Goal: Task Accomplishment & Management: Manage account settings

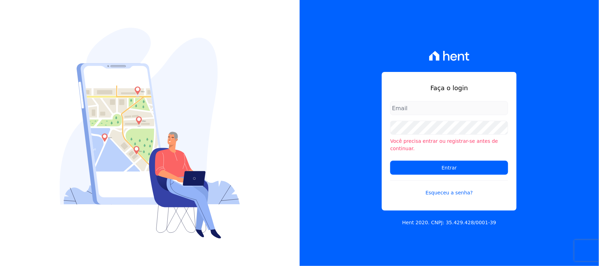
click at [438, 112] on input "email" at bounding box center [449, 108] width 118 height 14
type input "cobranca@construtorafarias.com.br"
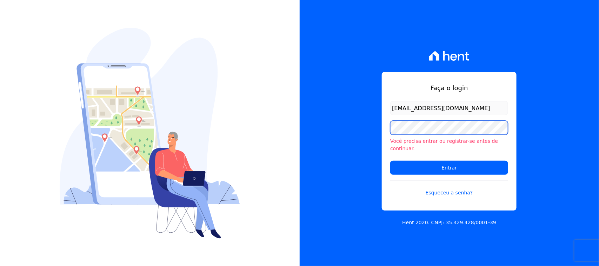
click at [390, 161] on input "Entrar" at bounding box center [449, 168] width 118 height 14
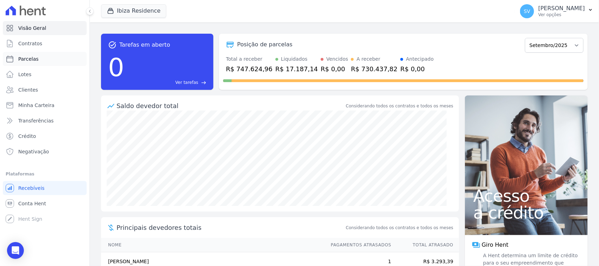
click at [39, 57] on link "Parcelas" at bounding box center [45, 59] width 84 height 14
select select
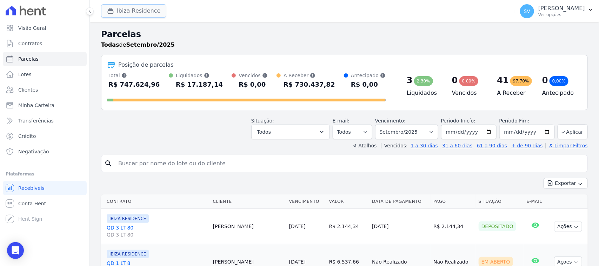
click at [142, 14] on button "Ibiza Residence" at bounding box center [133, 10] width 65 height 13
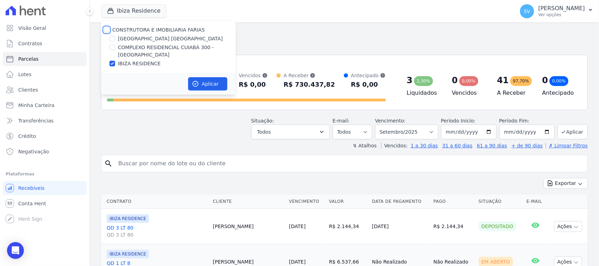
click at [106, 28] on input "CONSTRUTORA E IMOBILIARIA FARIAS" at bounding box center [107, 30] width 6 height 6
checkbox input "true"
drag, startPoint x: 218, startPoint y: 93, endPoint x: 212, endPoint y: 85, distance: 10.1
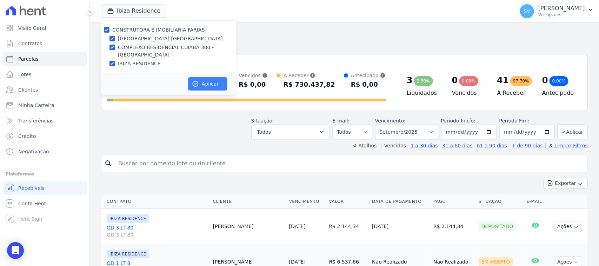
click at [218, 92] on div "Aplicar" at bounding box center [168, 84] width 135 height 22
click at [212, 84] on button "Aplicar" at bounding box center [207, 83] width 39 height 13
click at [235, 160] on input "search" at bounding box center [349, 164] width 471 height 14
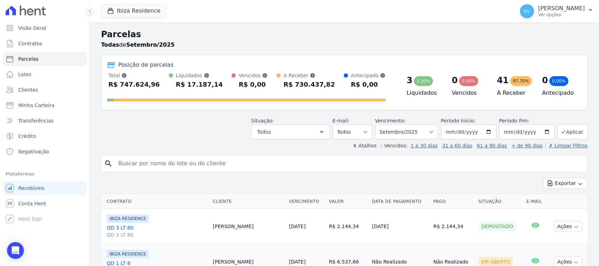
select select
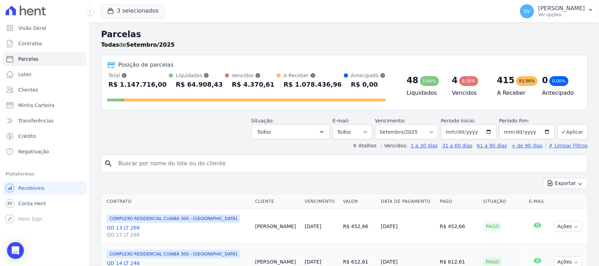
click at [275, 159] on input "search" at bounding box center [349, 164] width 471 height 14
paste input "Khenvia [PERSON_NAME]"
type input "Khenvia [PERSON_NAME]"
select select
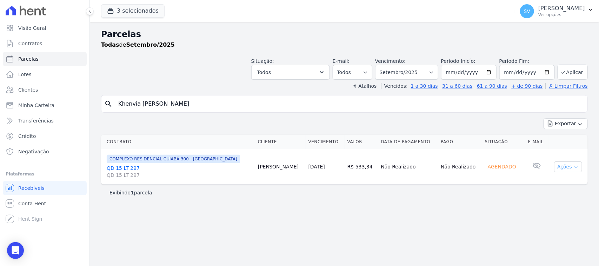
click at [562, 168] on button "Ações" at bounding box center [568, 166] width 28 height 11
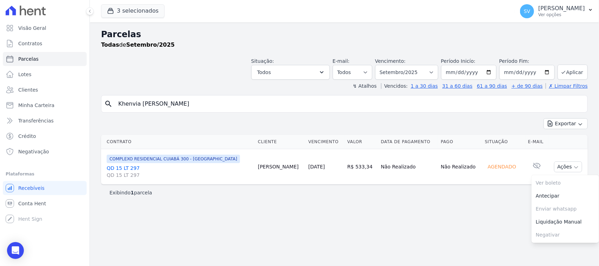
click at [474, 130] on div "Exportar Exportar PDF Exportar CSV" at bounding box center [344, 126] width 487 height 16
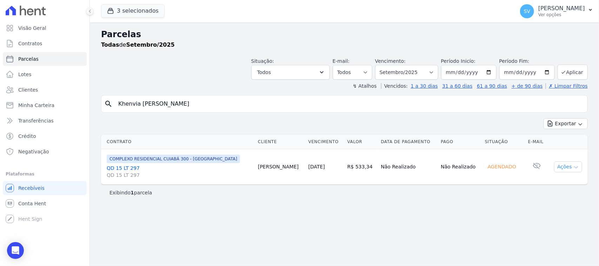
click at [565, 169] on button "Ações" at bounding box center [568, 166] width 28 height 11
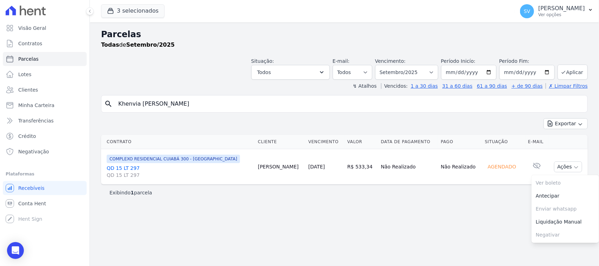
click at [473, 211] on div "Parcelas Todas de Setembro/2025 Situação: Agendado Em Aberto Pago Processando C…" at bounding box center [344, 144] width 509 height 244
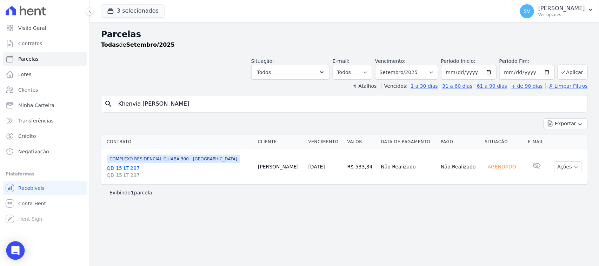
drag, startPoint x: 17, startPoint y: 257, endPoint x: 18, endPoint y: 249, distance: 7.8
click at [16, 257] on div "Open Intercom Messenger" at bounding box center [15, 250] width 19 height 19
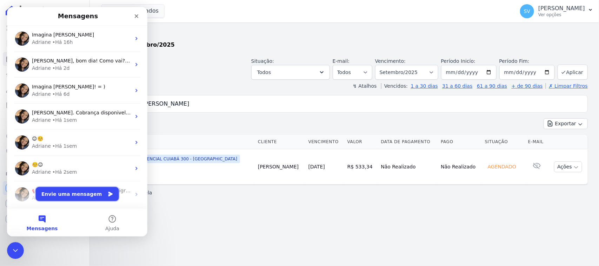
click at [94, 194] on button "Envie uma mensagem" at bounding box center [77, 194] width 83 height 14
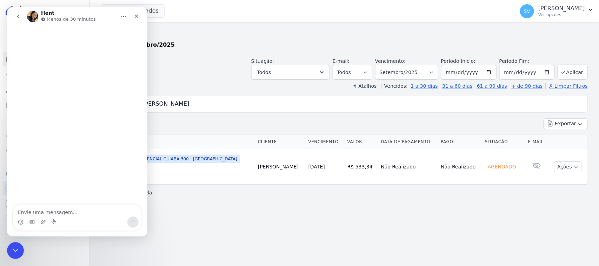
click at [83, 213] on textarea "Envie uma mensagem..." at bounding box center [77, 211] width 128 height 12
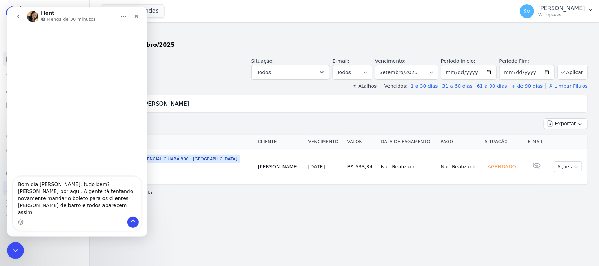
type textarea "Bom dia Adriane, tudo bem? Anna por aqui. A gente tá tentando novamente mandar …"
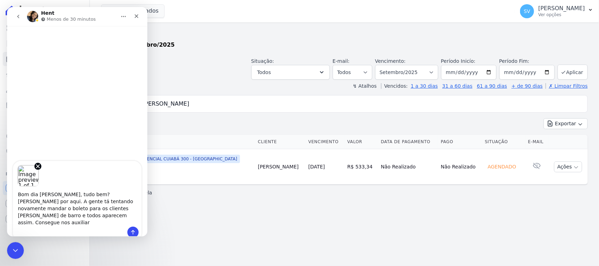
type textarea "Bom dia Adriane, tudo bem? Anna por aqui. A gente tá tentando novamente mandar …"
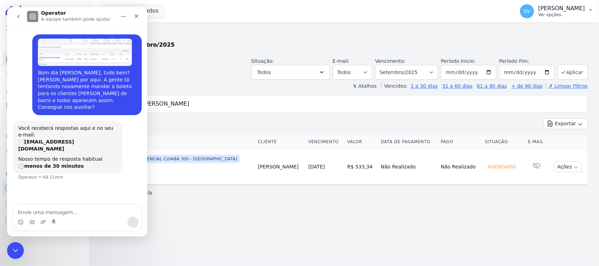
click at [538, 13] on p "Ver opções" at bounding box center [561, 15] width 47 height 6
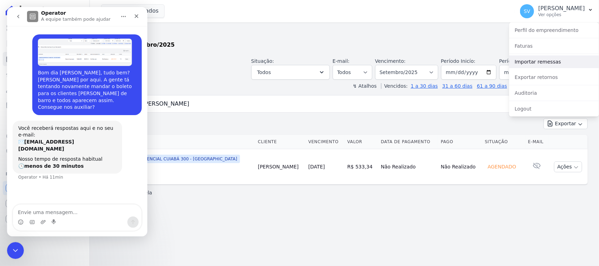
click at [548, 61] on link "Importar remessas" at bounding box center [554, 61] width 90 height 13
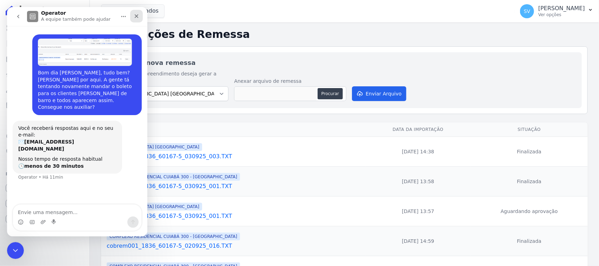
click at [136, 16] on icon "Fechar" at bounding box center [137, 16] width 6 height 6
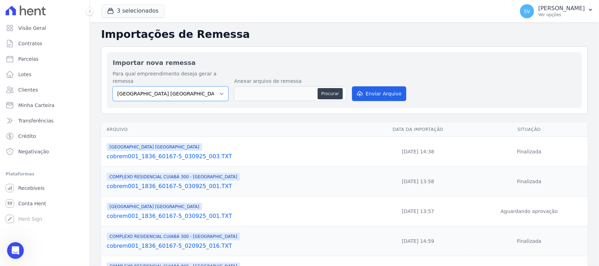
click at [194, 86] on select "BAHAMAS EAST VILLAGE COMPLEXO RESIDENCIAL CUIABÁ 300 - JOÃO DE BARRO IBIZA RESI…" at bounding box center [171, 93] width 116 height 15
select select "a999329b-d322-46c5-b2df-9163b092fb9b"
click at [113, 86] on select "BAHAMAS EAST VILLAGE COMPLEXO RESIDENCIAL CUIABÁ 300 - JOÃO DE BARRO IBIZA RESI…" at bounding box center [171, 93] width 116 height 15
click at [331, 88] on button "Procurar" at bounding box center [330, 93] width 25 height 11
type input "cobrem001_1836_60167-5_040925_002.TXT"
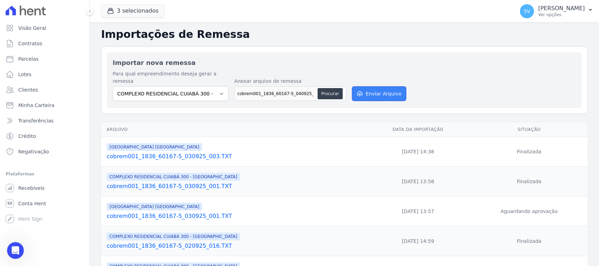
click at [389, 86] on button "Enviar Arquivo" at bounding box center [379, 93] width 54 height 15
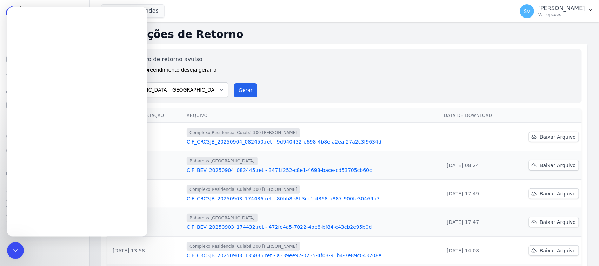
click at [281, 68] on div "Gerar arquivo de retorno avulso Para qual empreendimento deseja gerar o arquivo…" at bounding box center [345, 76] width 464 height 42
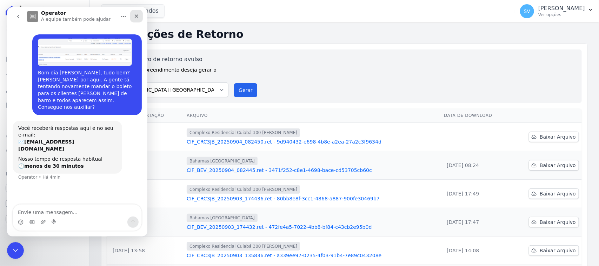
click at [137, 16] on icon "Fechar" at bounding box center [137, 16] width 4 height 4
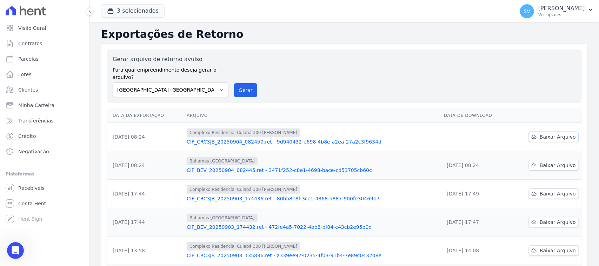
click at [540, 133] on span "Baixar Arquivo" at bounding box center [558, 136] width 36 height 7
click at [290, 75] on div "Gerar arquivo de retorno avulso Para qual empreendimento deseja gerar o arquivo…" at bounding box center [345, 76] width 464 height 42
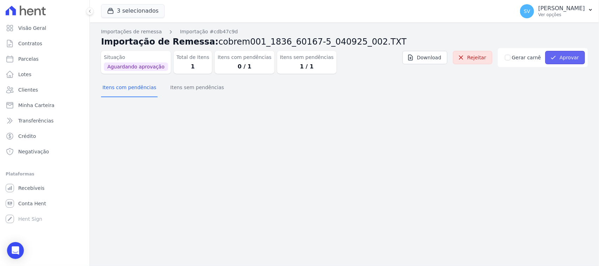
click at [560, 57] on button "Aprovar" at bounding box center [565, 57] width 40 height 13
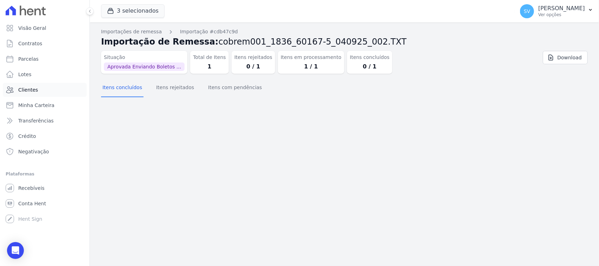
click at [57, 86] on link "Clientes" at bounding box center [45, 90] width 84 height 14
click at [54, 58] on link "Parcelas" at bounding box center [45, 59] width 84 height 14
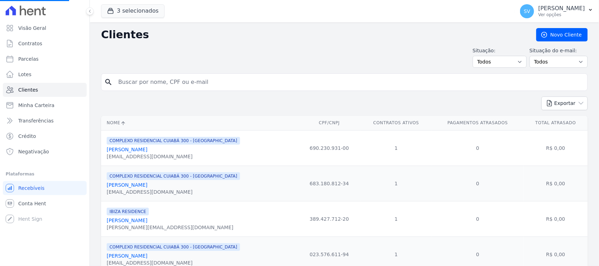
select select
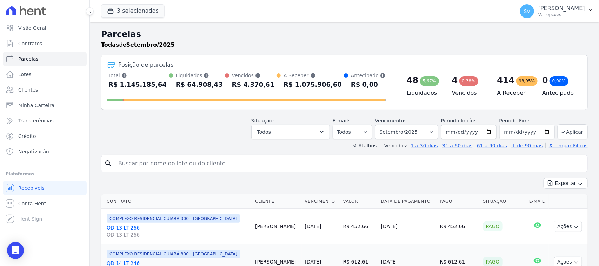
click at [178, 162] on input "search" at bounding box center [349, 164] width 471 height 14
paste input "Khenvia [PERSON_NAME]"
type input "Khenvia [PERSON_NAME]"
select select
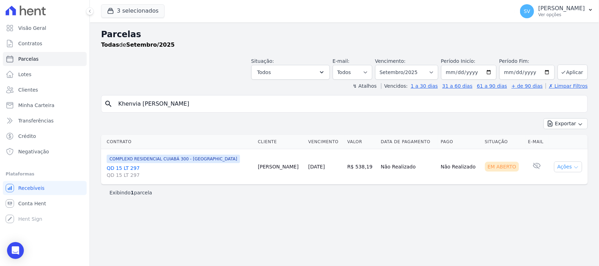
click at [560, 168] on button "Ações" at bounding box center [568, 166] width 28 height 11
click at [541, 186] on link "Ver boleto" at bounding box center [565, 183] width 67 height 13
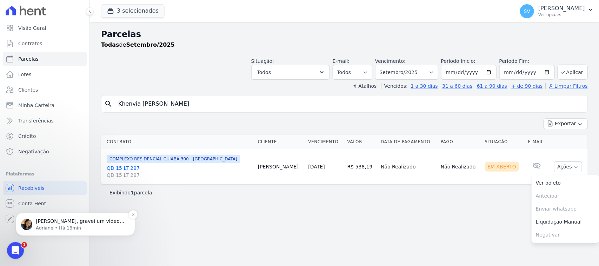
click at [96, 221] on p "Anna, gravei um vídeo para você:" at bounding box center [81, 221] width 91 height 7
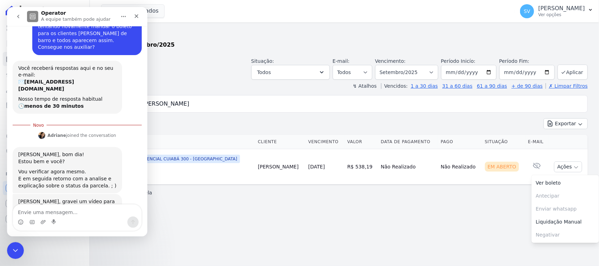
scroll to position [69, 0]
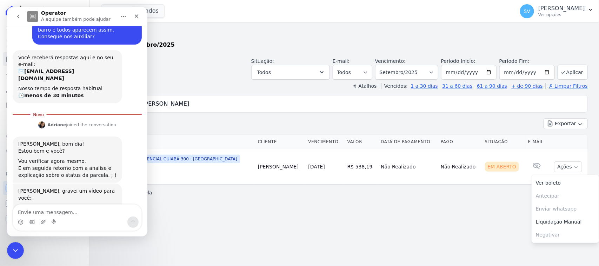
drag, startPoint x: 98, startPoint y: 208, endPoint x: 95, endPoint y: 205, distance: 4.7
click at [98, 208] on textarea "Envie uma mensagem..." at bounding box center [77, 211] width 128 height 12
click at [44, 205] on div "Hent (4).mp4" at bounding box center [41, 208] width 33 height 7
click at [114, 209] on textarea "Envie uma mensagem..." at bounding box center [77, 211] width 128 height 12
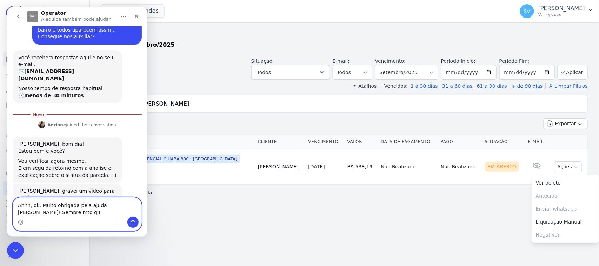
scroll to position [76, 0]
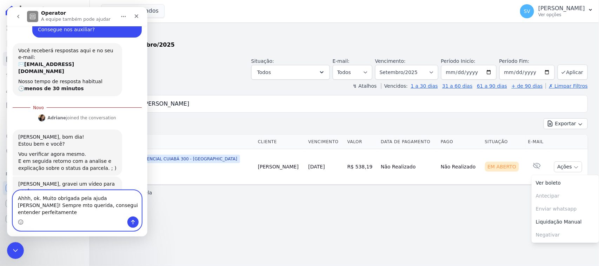
type textarea "Ahhh, ok. Muito obrigada pela ajuda Adri! Sempre mto querida, consegui entender…"
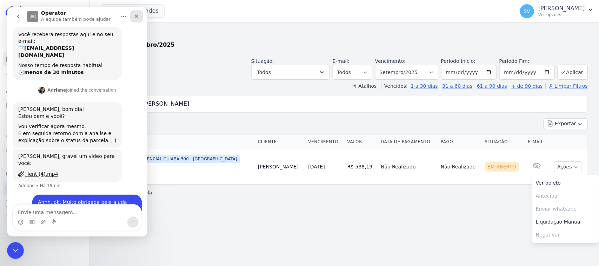
click at [135, 13] on div "Fechar" at bounding box center [136, 16] width 13 height 13
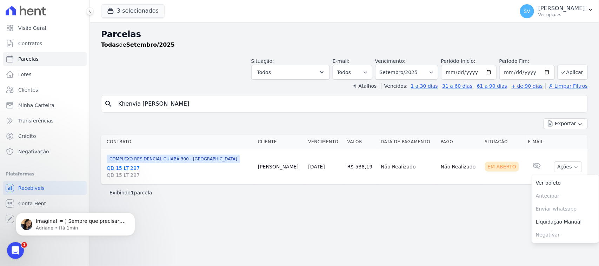
scroll to position [131, 0]
click at [86, 227] on p "Adriane • Há 2min" at bounding box center [81, 228] width 91 height 6
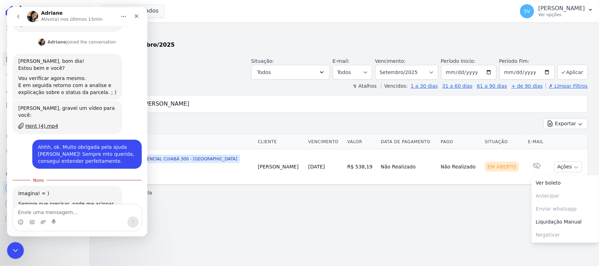
scroll to position [142, 0]
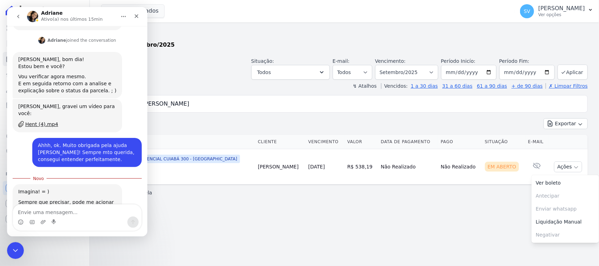
click at [97, 213] on textarea "Envie uma mensagem..." at bounding box center [77, 211] width 128 height 12
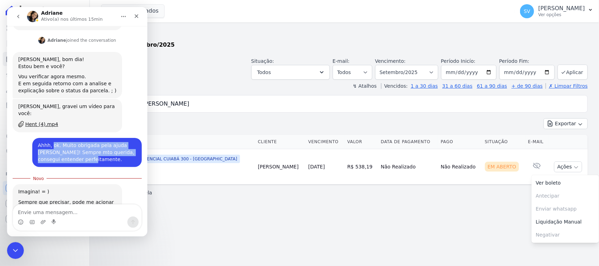
drag, startPoint x: 48, startPoint y: 117, endPoint x: 106, endPoint y: 134, distance: 60.8
click at [106, 142] on div "Ahhh, ok. Muito obrigada pela ajuda Adri! Sempre mto querida, consegui entender…" at bounding box center [87, 152] width 98 height 21
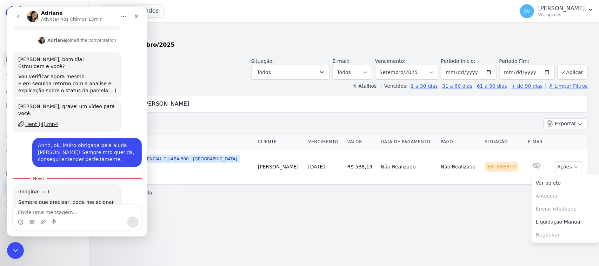
click at [104, 138] on div "Ahhh, ok. Muito obrigada pela ajuda Adri! Sempre mto querida, consegui entender…" at bounding box center [86, 152] width 109 height 29
click at [133, 17] on div "Fechar" at bounding box center [136, 16] width 13 height 13
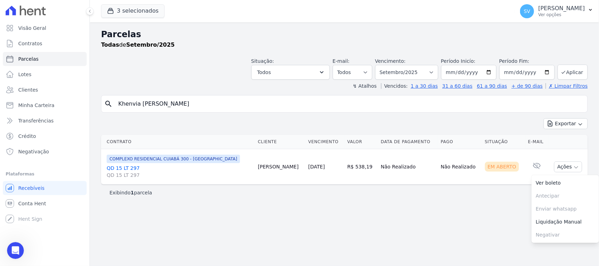
click at [280, 111] on input "Khenvia [PERSON_NAME]" at bounding box center [349, 104] width 471 height 14
click at [280, 109] on input "Khenvia [PERSON_NAME]" at bounding box center [349, 104] width 471 height 14
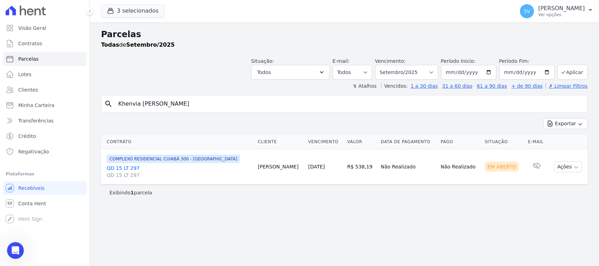
click at [280, 109] on input "Khenvia [PERSON_NAME]" at bounding box center [349, 104] width 471 height 14
click at [405, 78] on select "Filtrar por período ──────── Todos os meses Outubro/2022 Novembro/2022 Dezembro…" at bounding box center [406, 72] width 63 height 15
select select "08/2025"
click at [384, 65] on select "Filtrar por período ──────── Todos os meses Outubro/2022 Novembro/2022 Dezembro…" at bounding box center [406, 72] width 63 height 15
select select
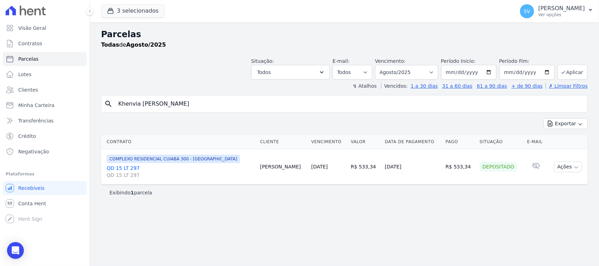
click at [281, 98] on input "Khenvia [PERSON_NAME]" at bounding box center [349, 104] width 471 height 14
drag, startPoint x: 249, startPoint y: 98, endPoint x: 112, endPoint y: 102, distance: 137.3
click at [112, 102] on div "search [PERSON_NAME]" at bounding box center [344, 104] width 487 height 18
type input "[PERSON_NAME] DE FIGUEIREDO"
select select
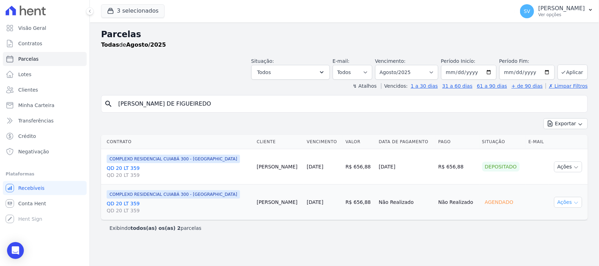
click at [577, 198] on button "Ações" at bounding box center [568, 202] width 28 height 11
click at [564, 221] on link "Ver boleto" at bounding box center [565, 218] width 67 height 13
